Goal: Obtain resource: Download file/media

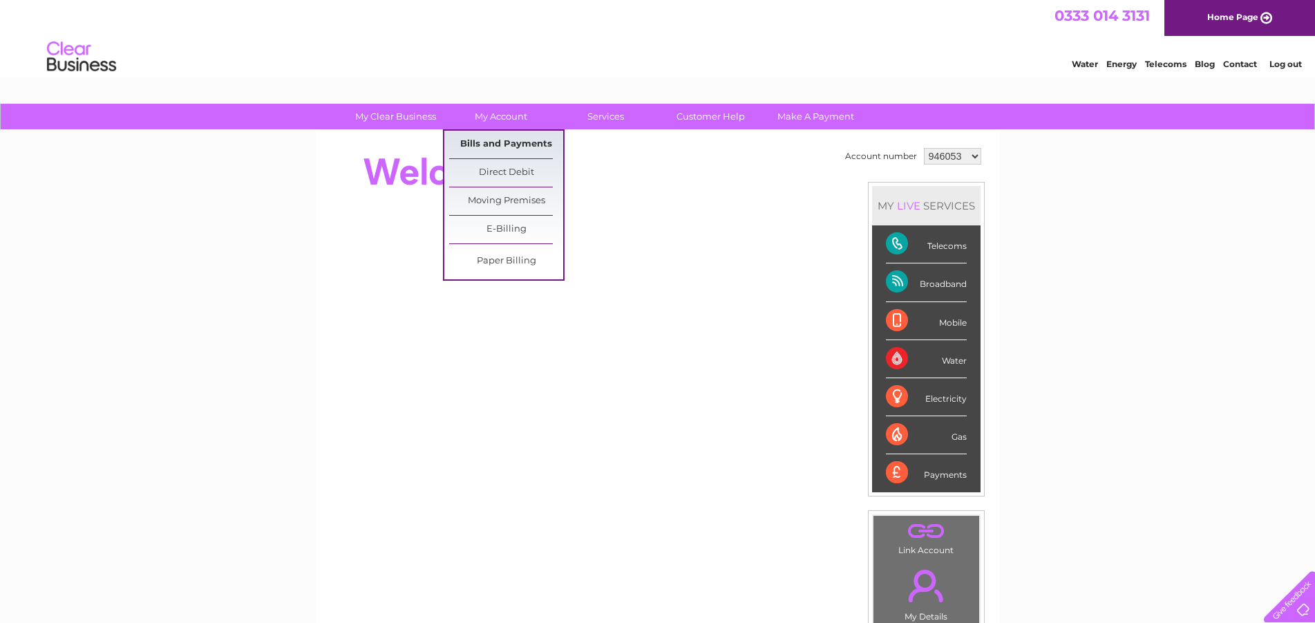
click at [503, 145] on link "Bills and Payments" at bounding box center [506, 145] width 114 height 28
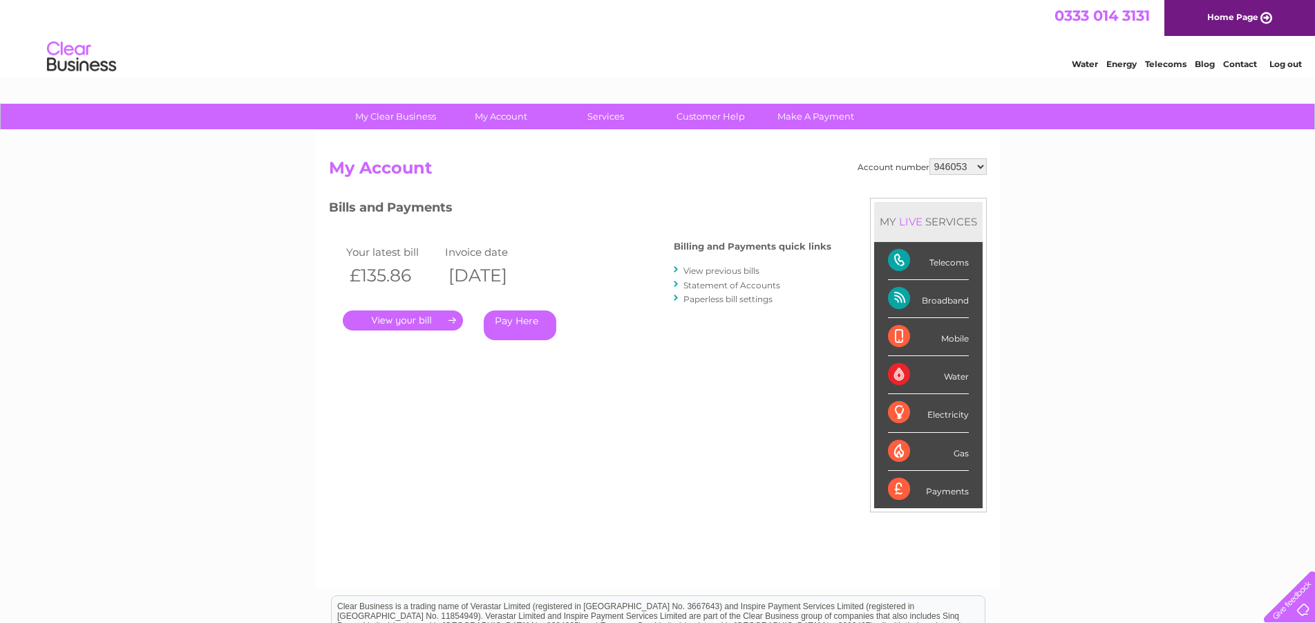
click at [397, 322] on link "." at bounding box center [403, 320] width 120 height 20
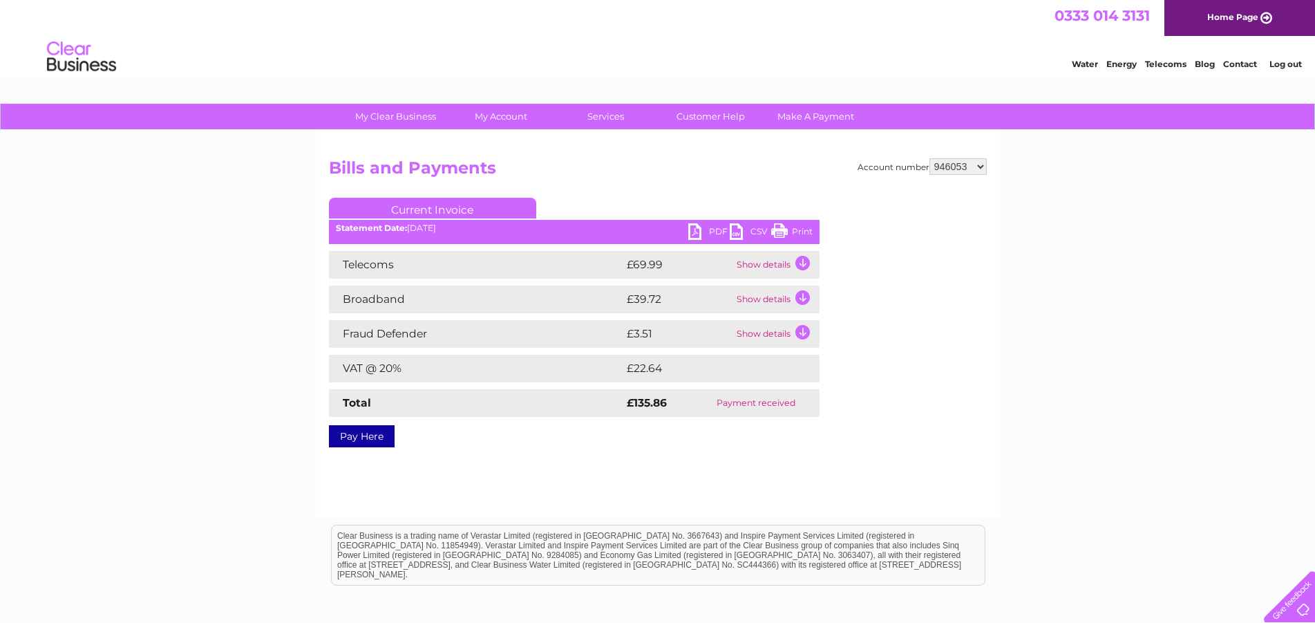
click at [709, 230] on link "PDF" at bounding box center [708, 233] width 41 height 20
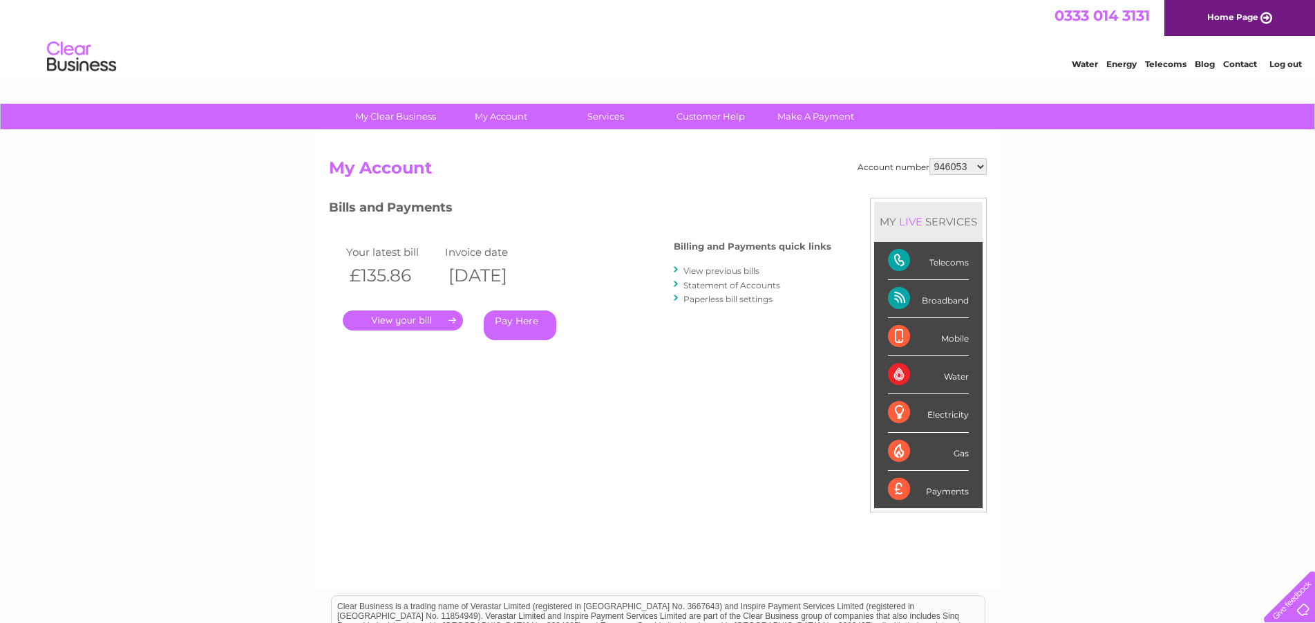
click at [397, 320] on link "." at bounding box center [403, 320] width 120 height 20
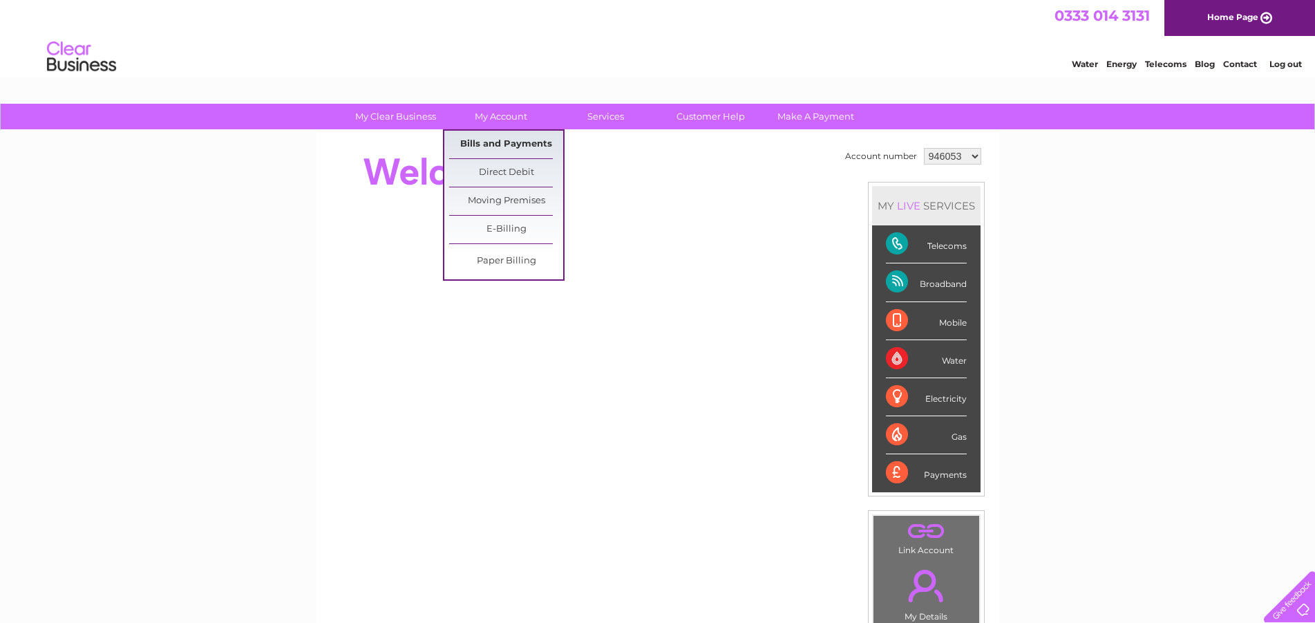
click at [494, 143] on link "Bills and Payments" at bounding box center [506, 145] width 114 height 28
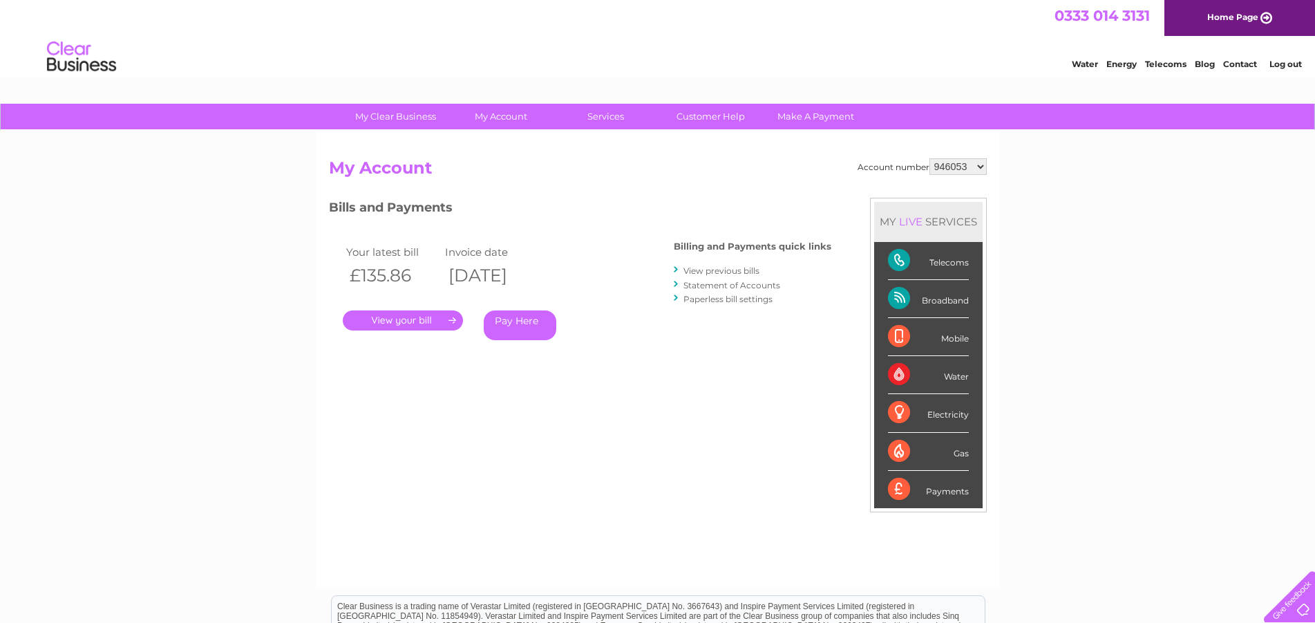
click at [379, 321] on link "." at bounding box center [403, 320] width 120 height 20
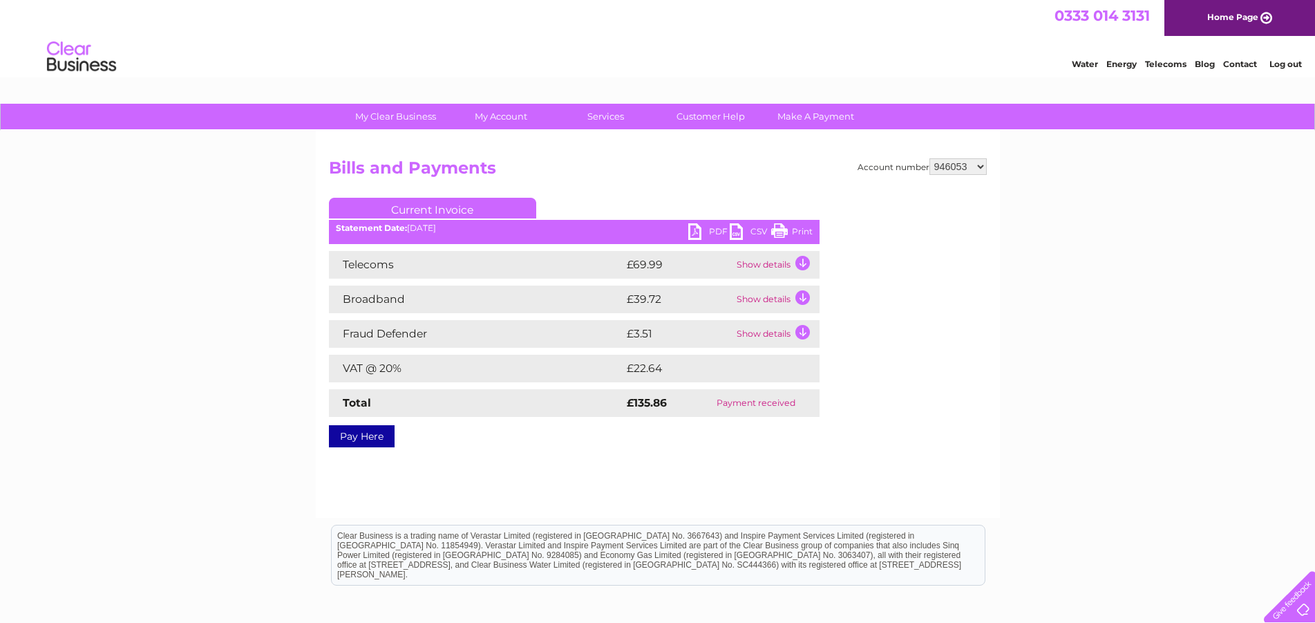
click at [710, 234] on link "PDF" at bounding box center [708, 233] width 41 height 20
